Goal: Download file/media

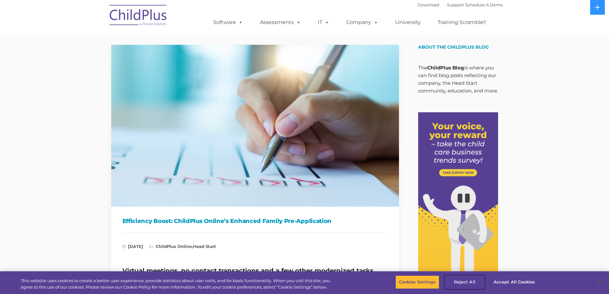
drag, startPoint x: 462, startPoint y: 284, endPoint x: 445, endPoint y: 238, distance: 48.8
click at [463, 284] on button "Reject All" at bounding box center [465, 281] width 40 height 13
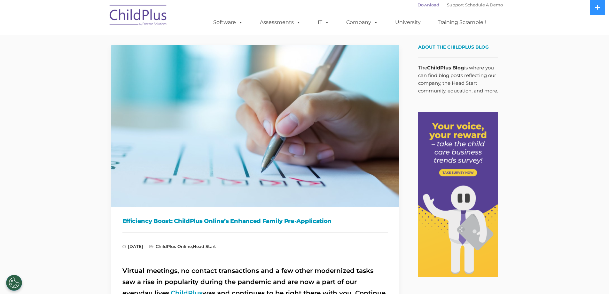
click at [423, 6] on link "Download" at bounding box center [428, 4] width 22 height 5
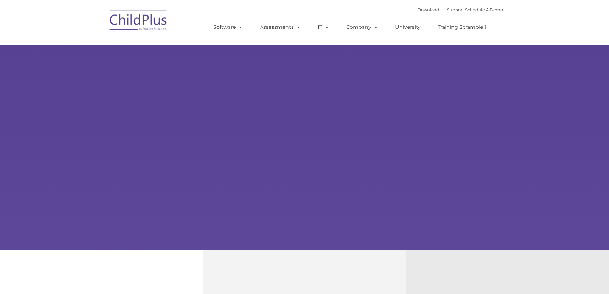
type input ""
select select "MEDIUM"
